Goal: Task Accomplishment & Management: Use online tool/utility

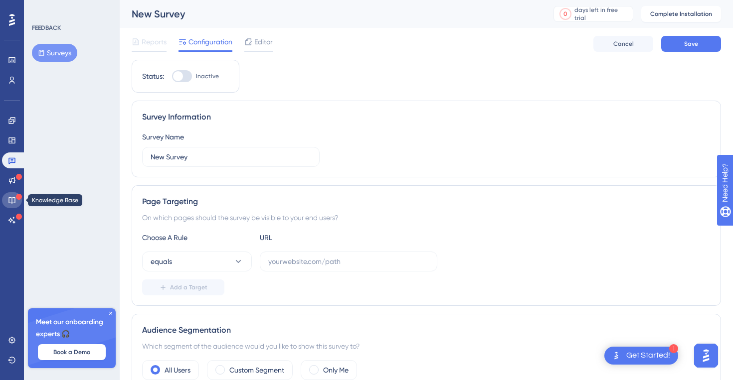
click at [13, 203] on icon at bounding box center [11, 200] width 6 height 6
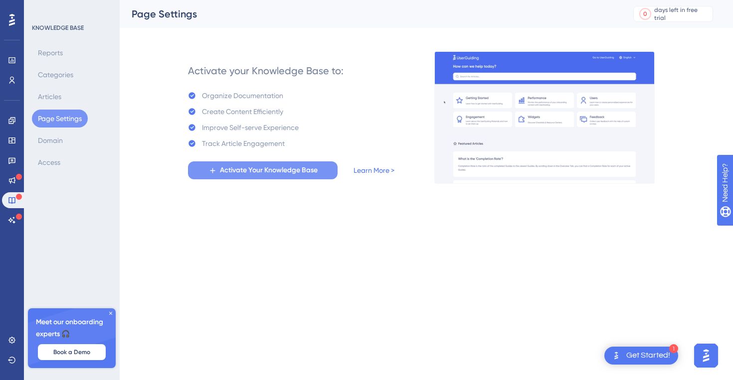
click at [252, 175] on span "Activate Your Knowledge Base" at bounding box center [269, 171] width 98 height 12
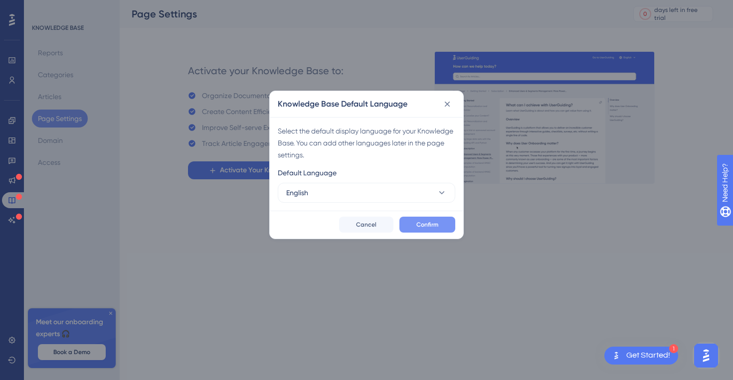
click at [410, 227] on button "Confirm" at bounding box center [427, 225] width 56 height 16
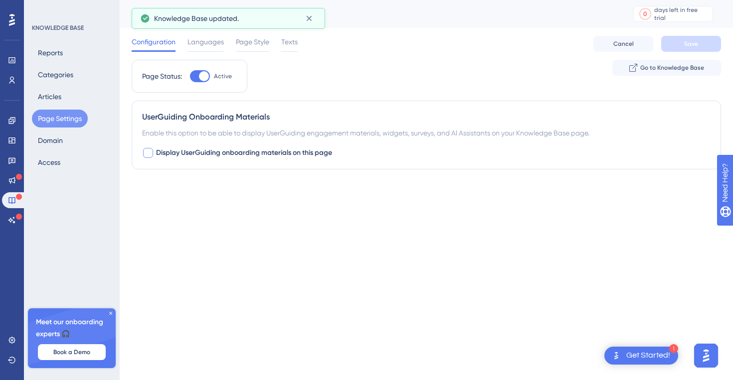
click at [147, 153] on div at bounding box center [148, 153] width 10 height 10
checkbox input "true"
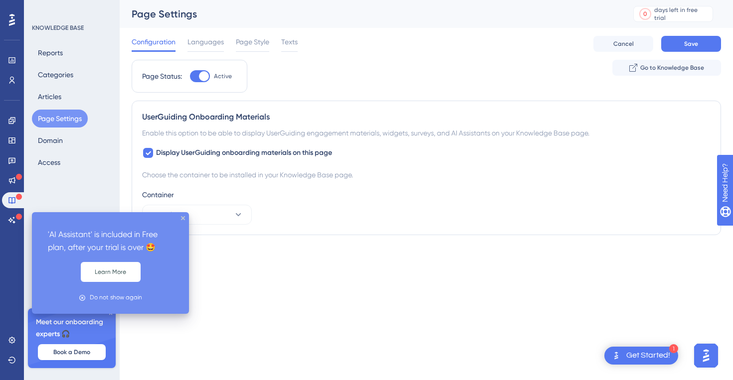
click at [20, 219] on div at bounding box center [19, 216] width 6 height 9
click at [18, 216] on icon at bounding box center [19, 217] width 6 height 6
click at [13, 216] on icon at bounding box center [12, 220] width 8 height 8
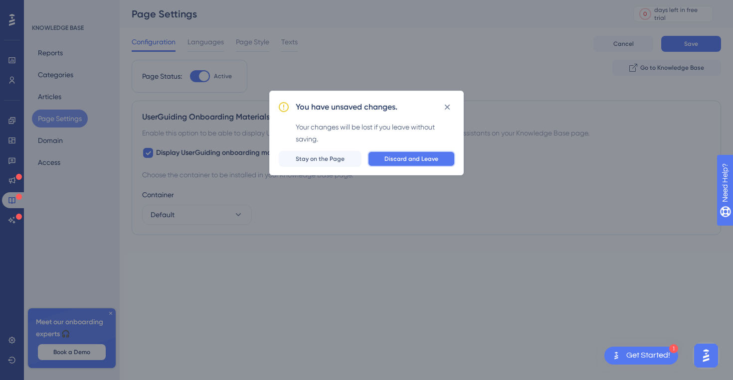
click at [414, 159] on span "Discard and Leave" at bounding box center [411, 159] width 54 height 8
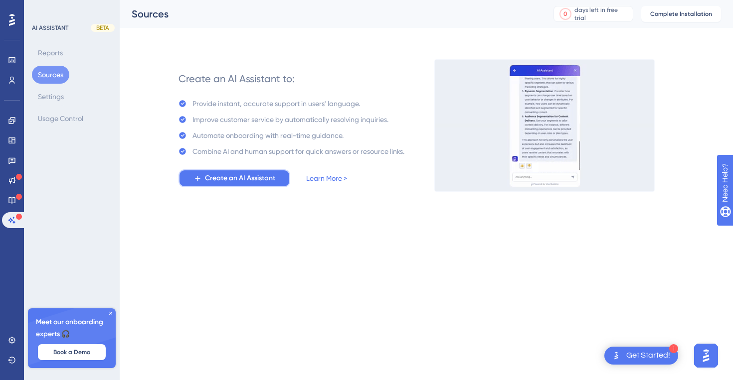
click at [261, 173] on span "Create an AI Assistant" at bounding box center [240, 178] width 70 height 12
